Goal: Navigation & Orientation: Find specific page/section

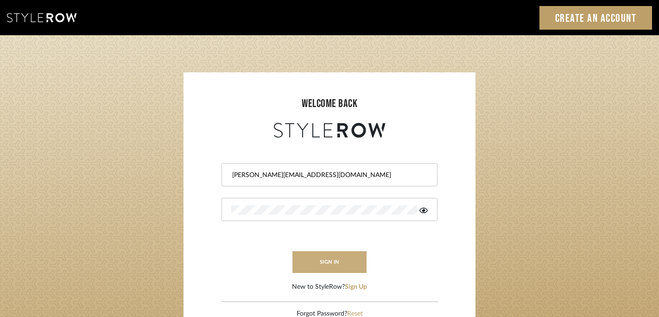
click at [328, 267] on button "sign in" at bounding box center [329, 262] width 74 height 22
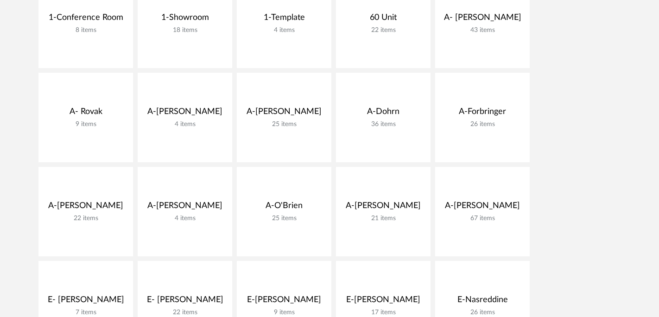
scroll to position [197, 0]
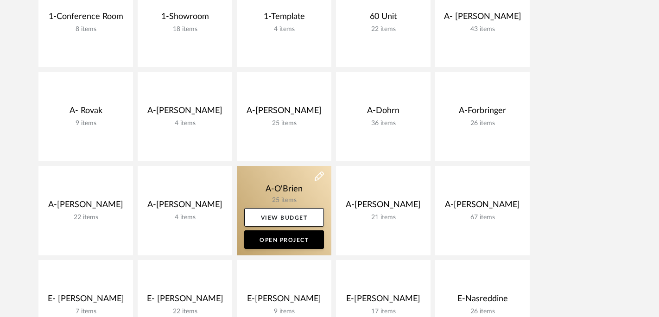
click at [310, 198] on link at bounding box center [284, 210] width 95 height 89
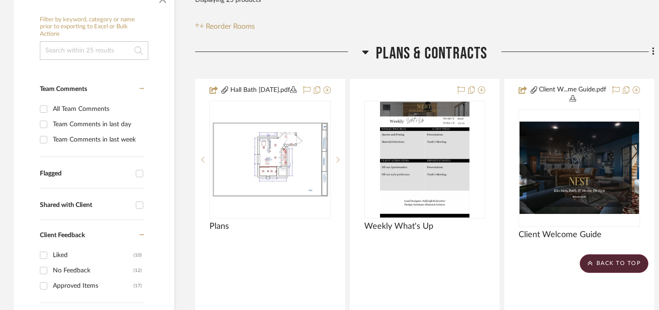
scroll to position [192, 0]
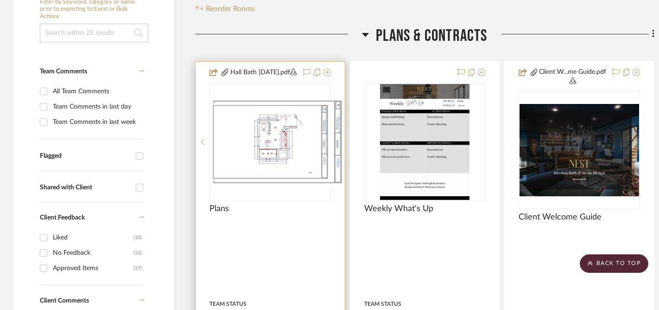
click at [298, 139] on div at bounding box center [270, 142] width 121 height 118
click at [263, 145] on img "0" at bounding box center [270, 141] width 120 height 77
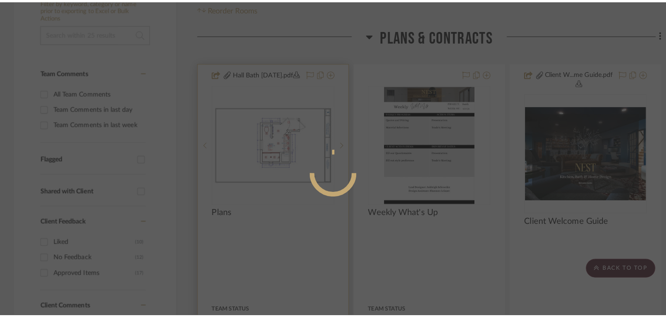
scroll to position [0, 0]
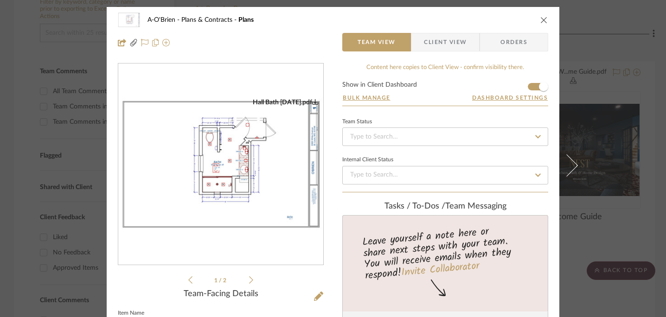
click at [245, 159] on img "0" at bounding box center [220, 164] width 205 height 133
click at [540, 21] on icon "close" at bounding box center [543, 19] width 7 height 7
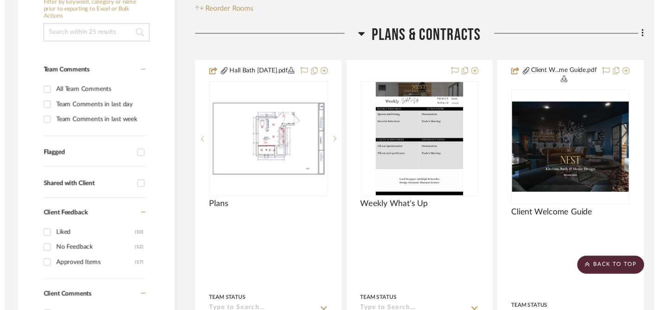
scroll to position [192, 0]
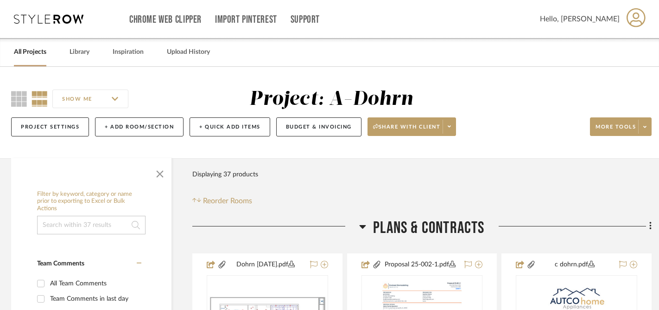
click at [40, 15] on icon at bounding box center [49, 18] width 70 height 9
